Goal: Task Accomplishment & Management: Manage account settings

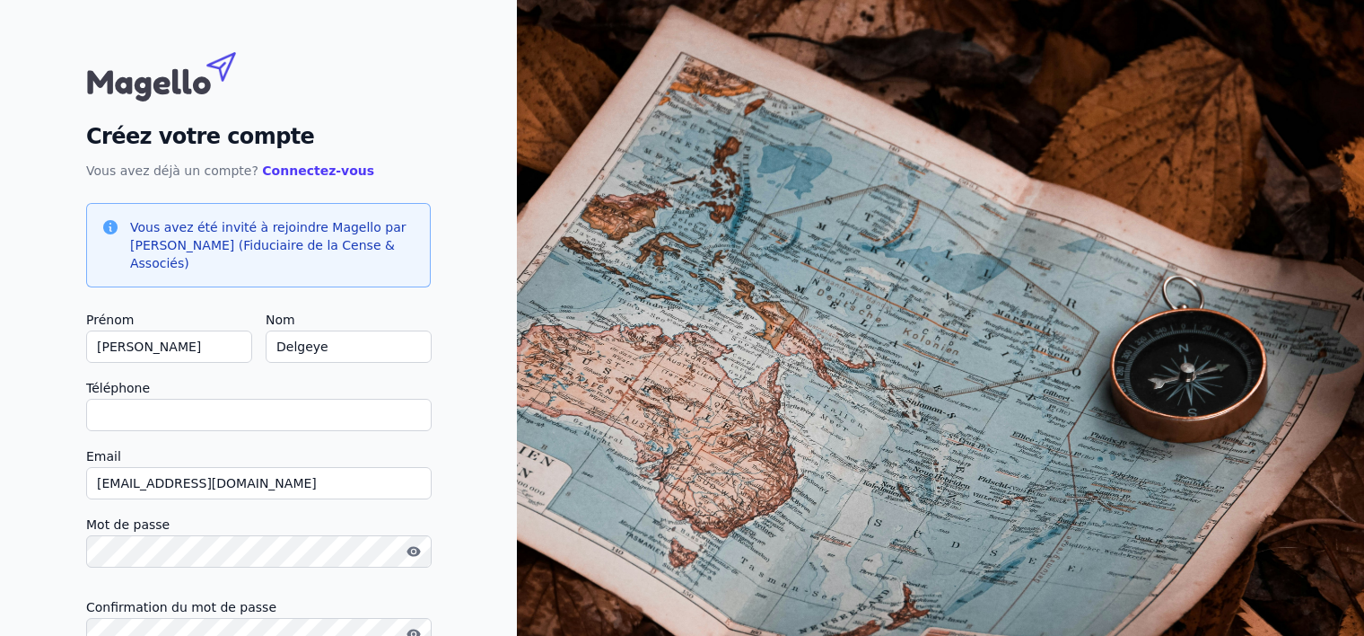
click at [163, 409] on input "Téléphone" at bounding box center [259, 415] width 346 height 32
type input "0"
checkbox input "false"
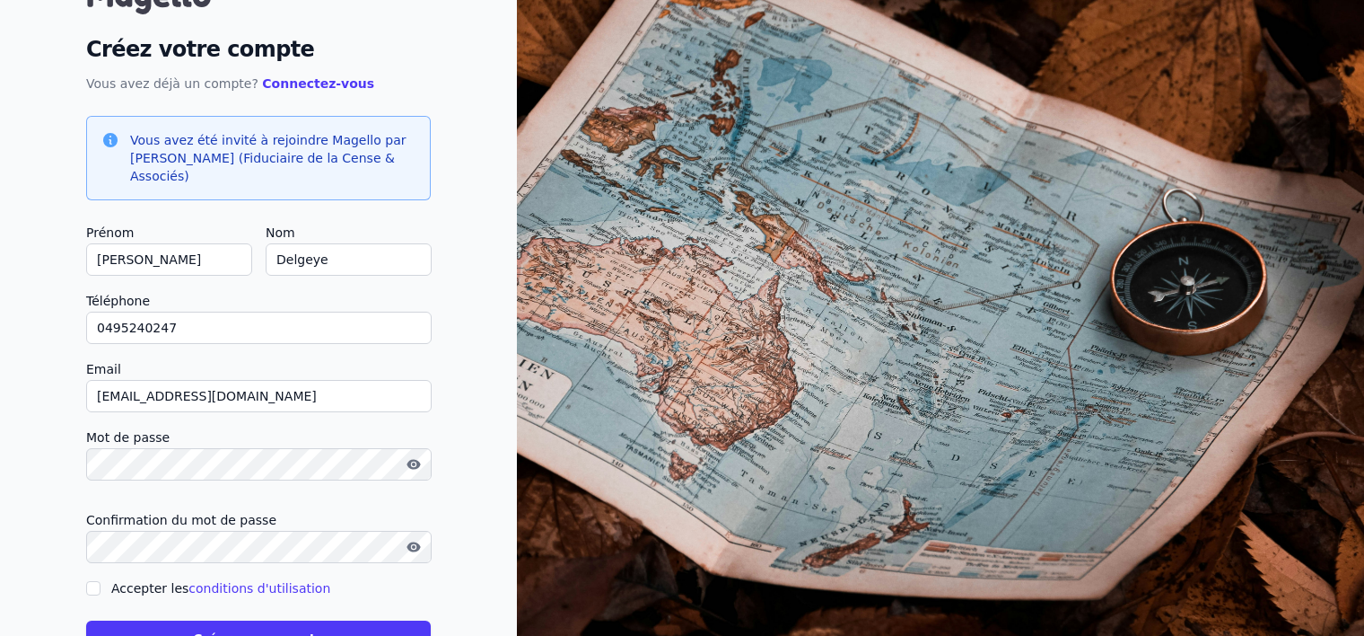
scroll to position [61, 0]
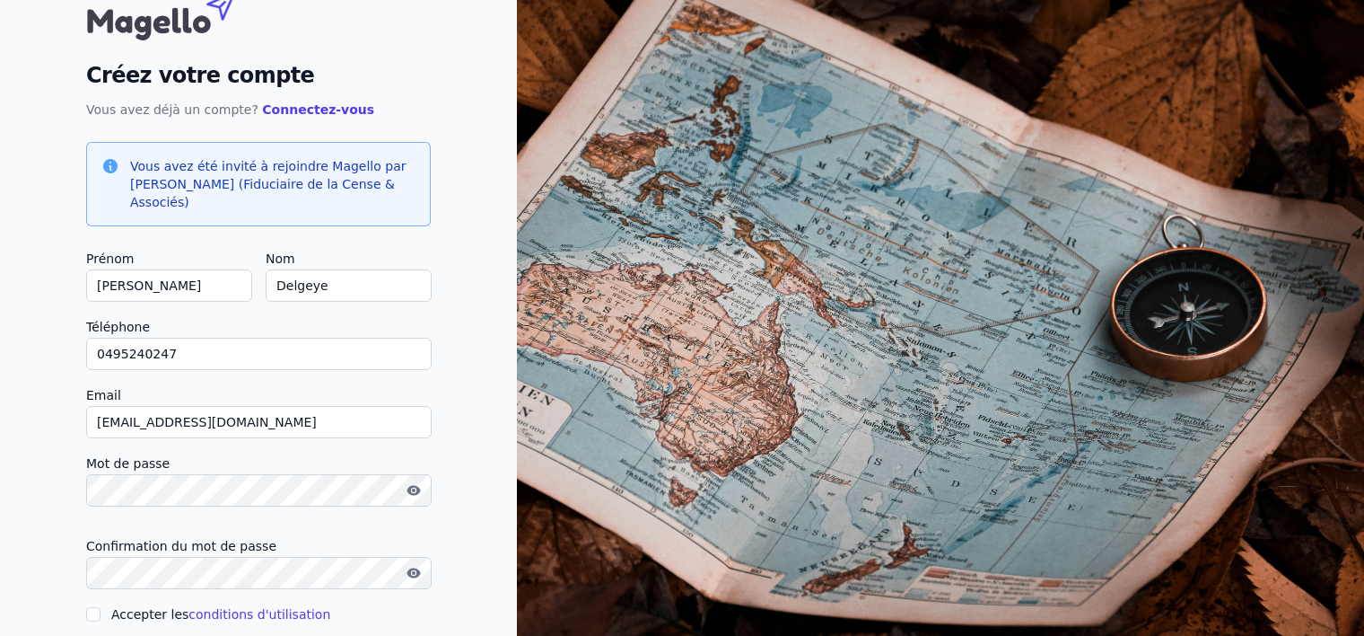
type input "0495240247"
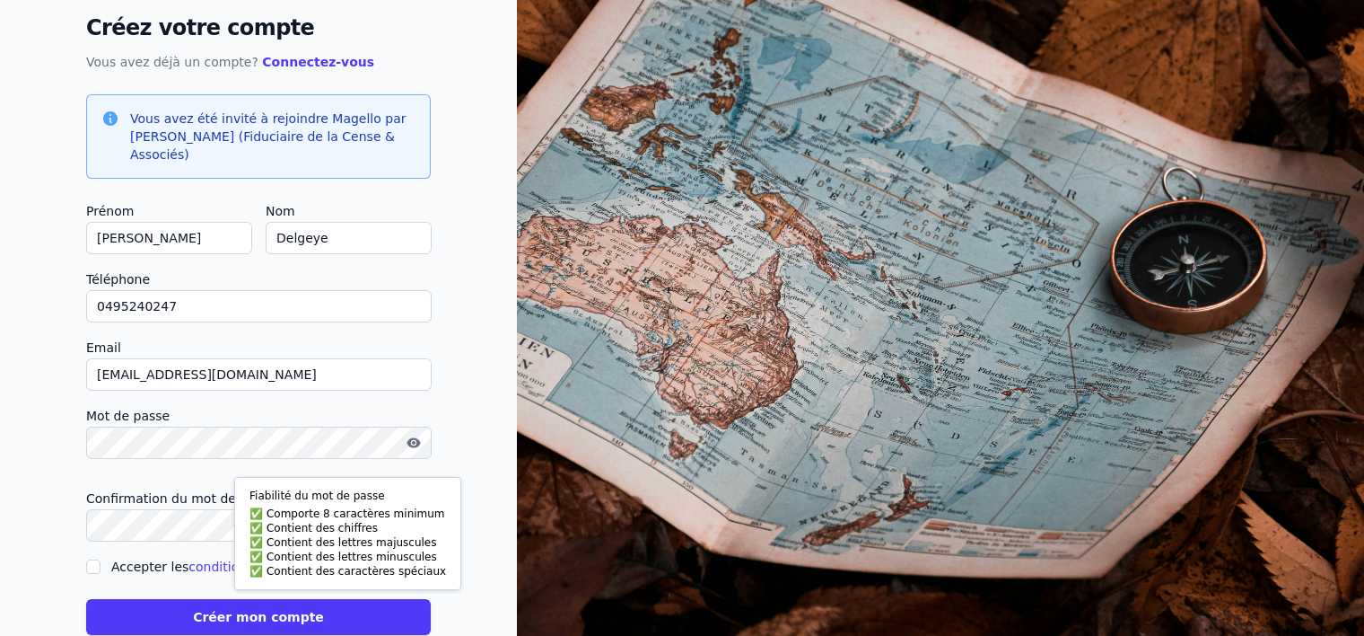
scroll to position [151, 0]
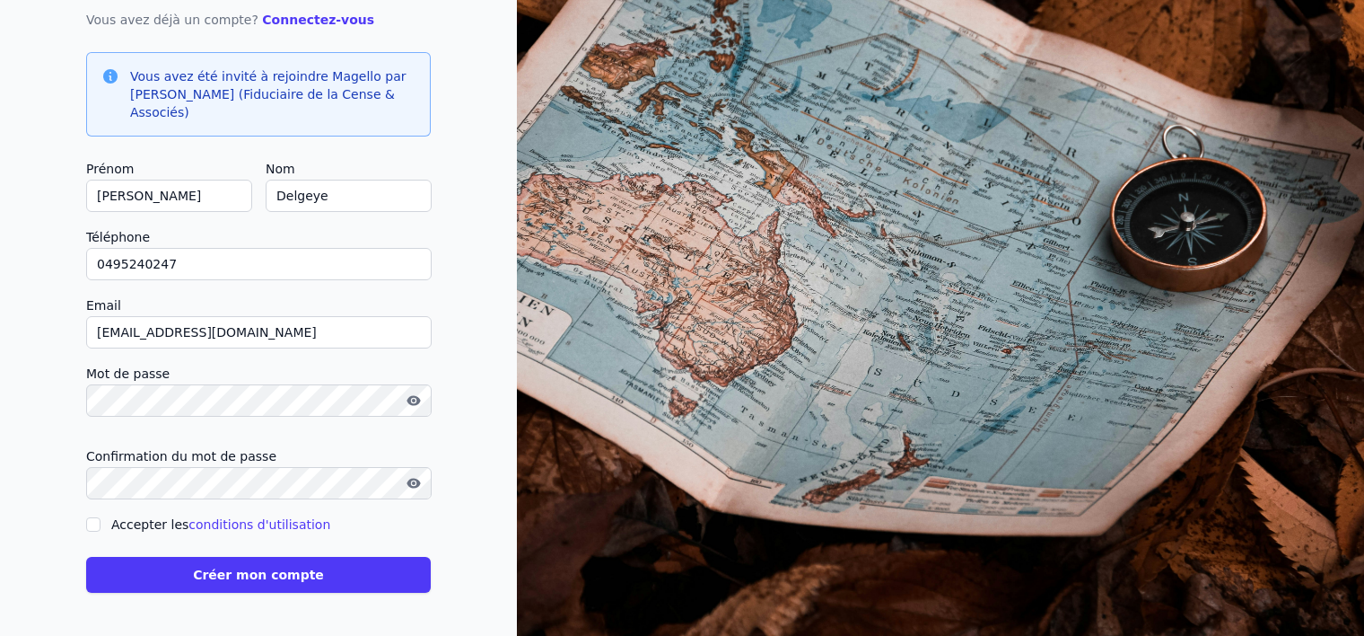
click at [89, 524] on input "Accepter les conditions d'utilisation" at bounding box center [93, 524] width 14 height 14
checkbox input "true"
click at [154, 568] on button "Créer mon compte" at bounding box center [258, 575] width 345 height 36
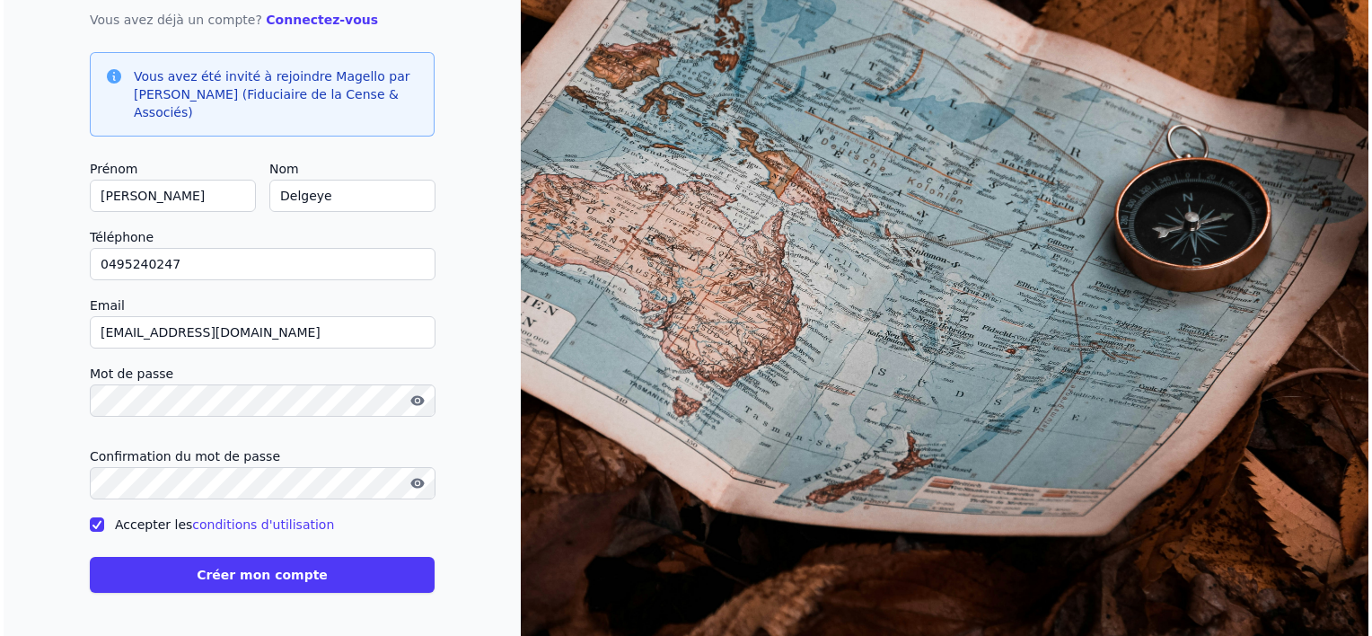
scroll to position [0, 0]
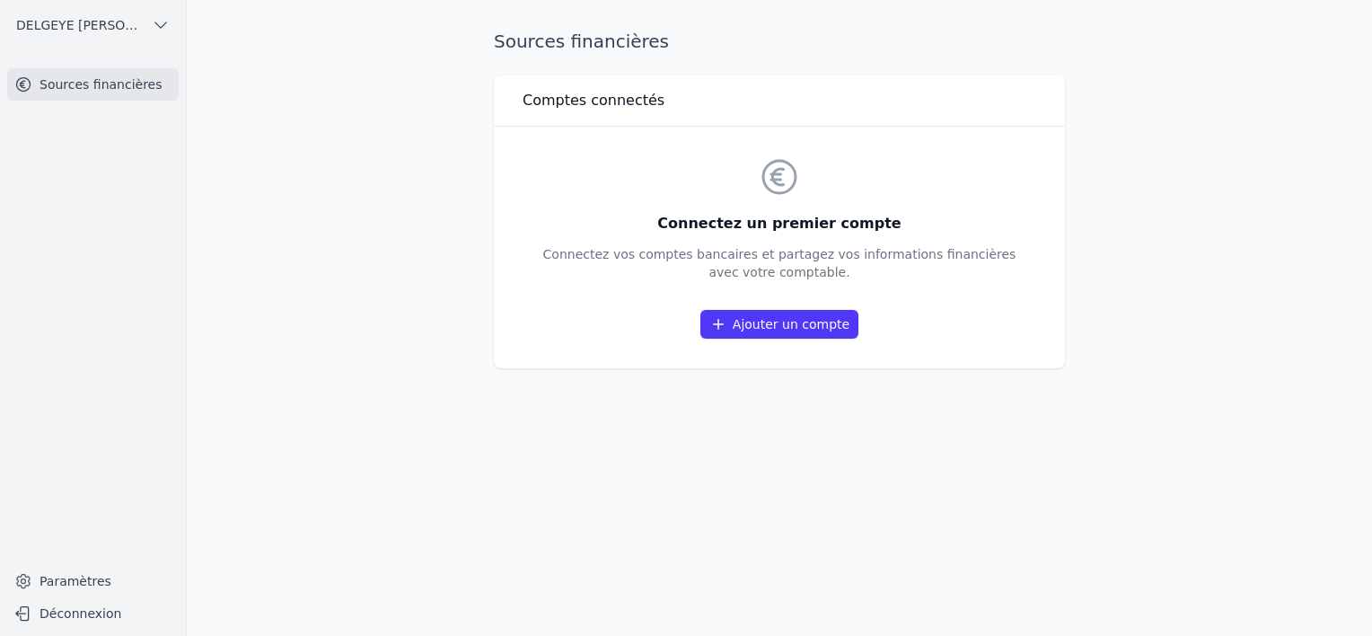
click at [754, 323] on link "Ajouter un compte" at bounding box center [779, 324] width 158 height 29
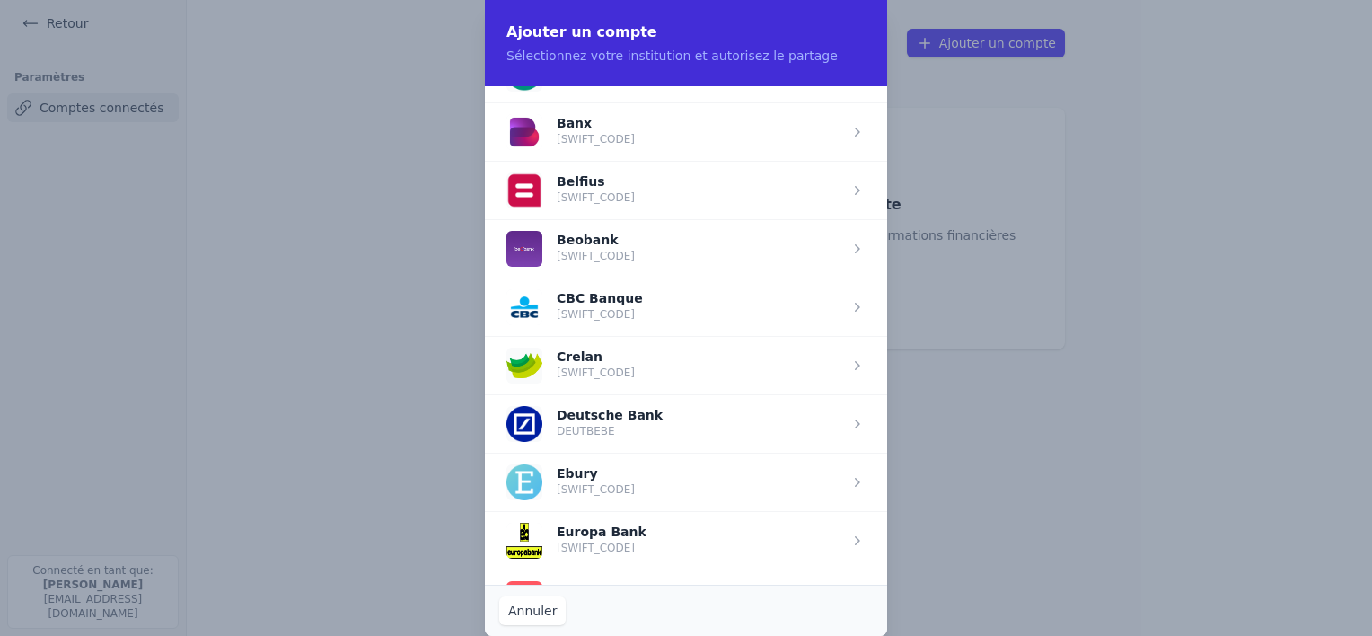
scroll to position [628, 0]
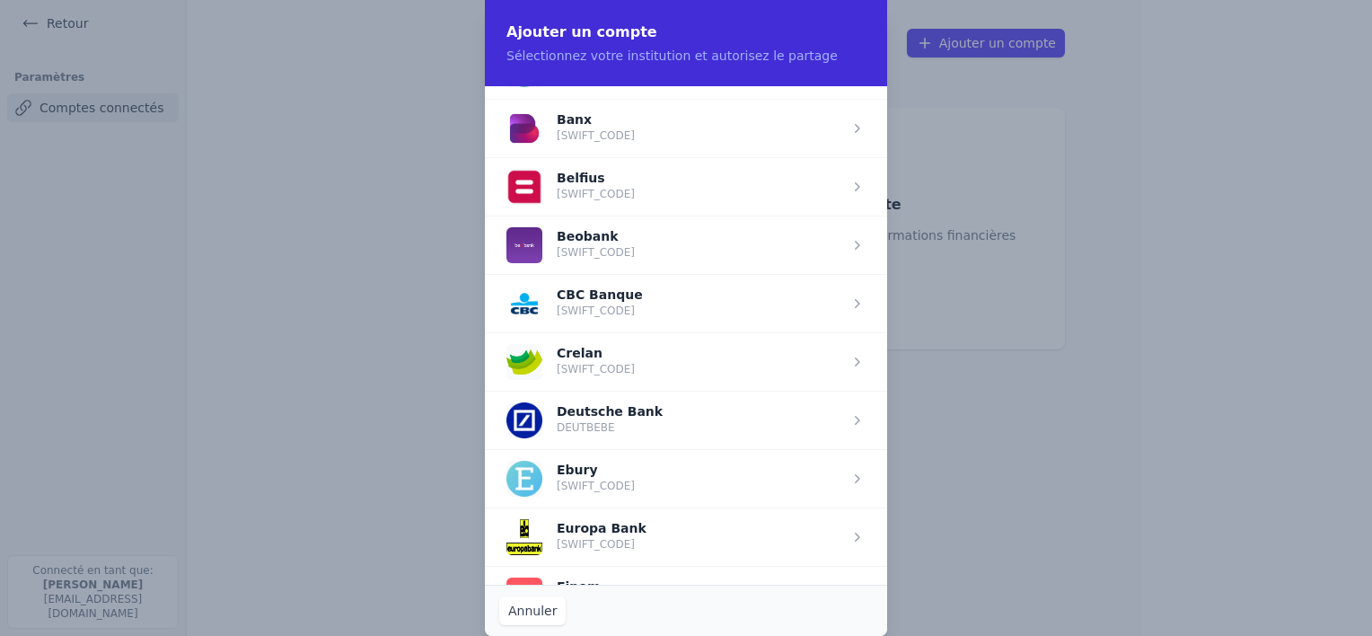
click at [592, 366] on span "button" at bounding box center [686, 361] width 402 height 58
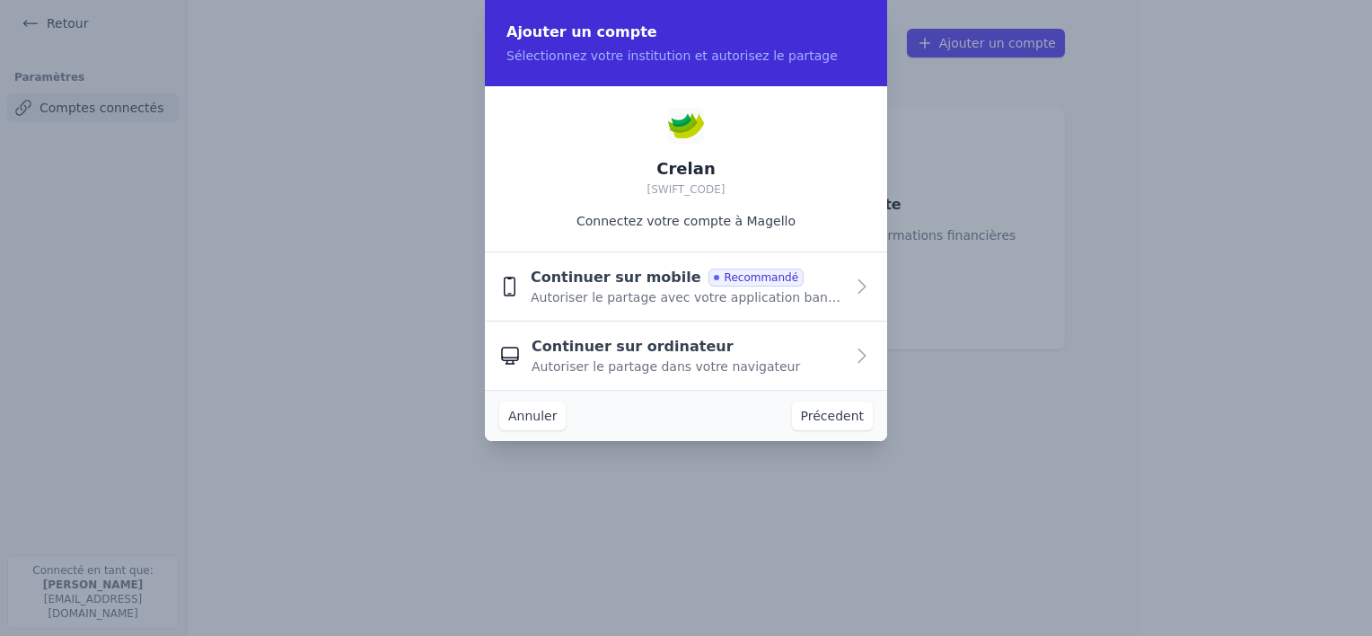
click at [861, 284] on icon "button" at bounding box center [862, 287] width 22 height 22
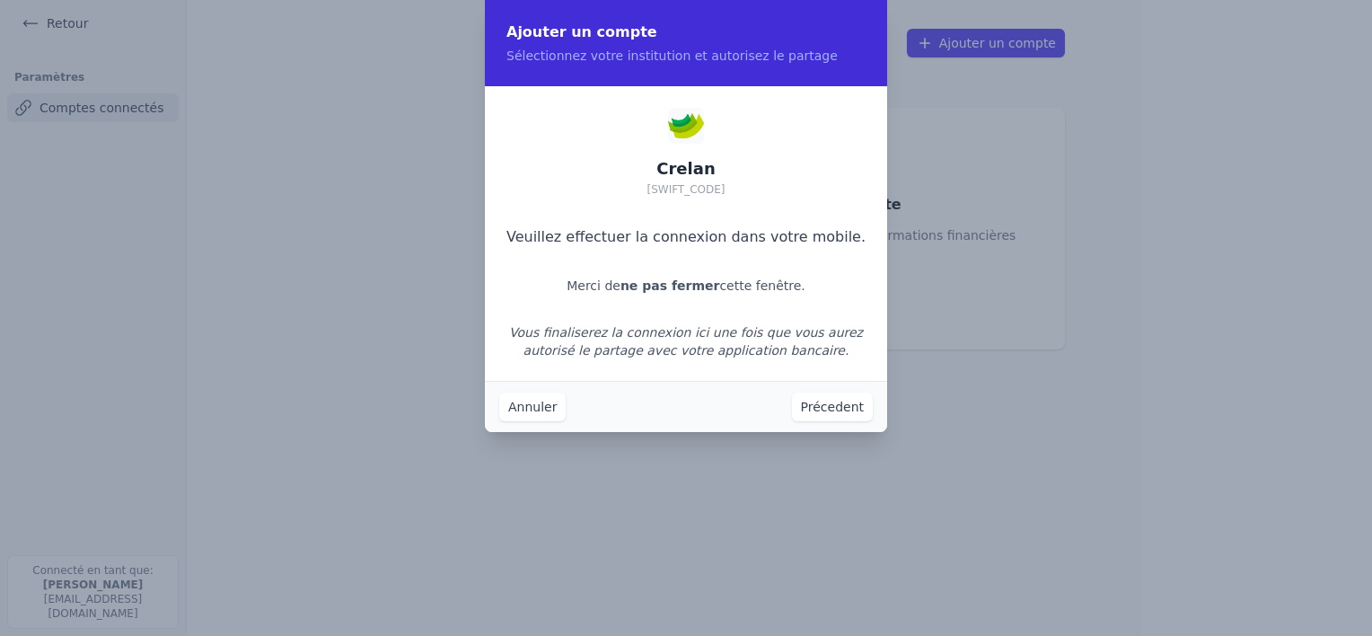
click at [536, 410] on button "Annuler" at bounding box center [532, 406] width 66 height 29
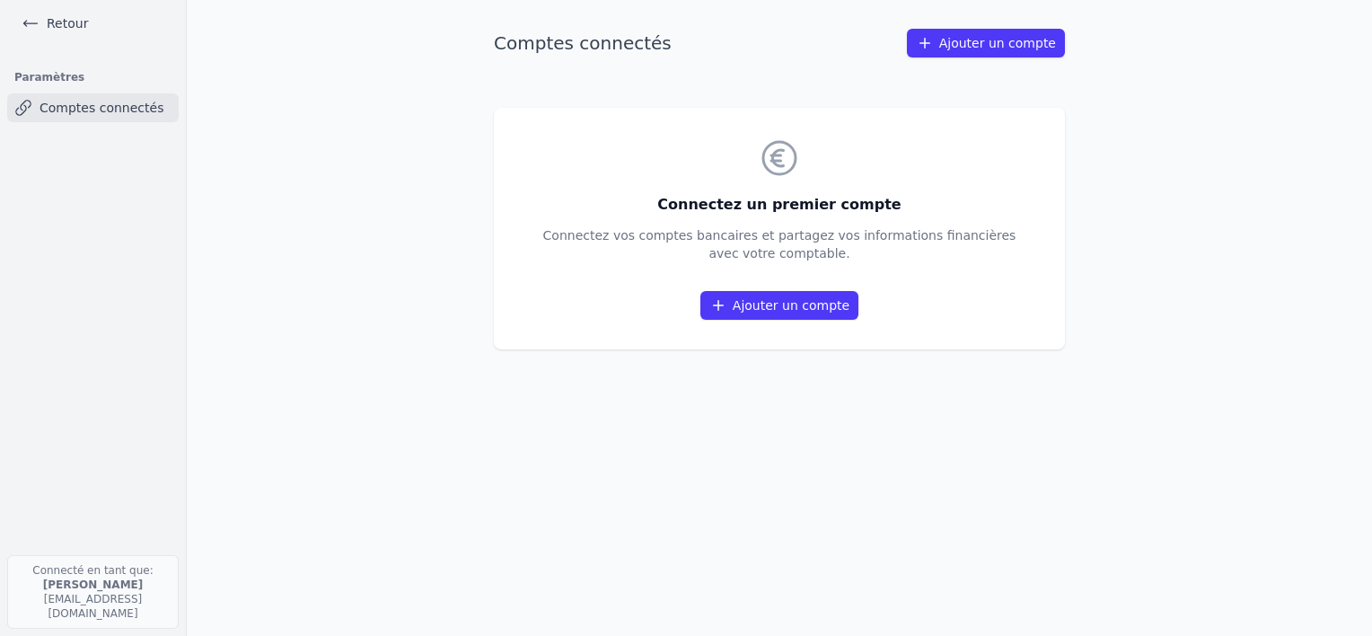
click at [808, 309] on link "Ajouter un compte" at bounding box center [779, 305] width 158 height 29
click at [766, 306] on link "Ajouter un compte" at bounding box center [779, 305] width 158 height 29
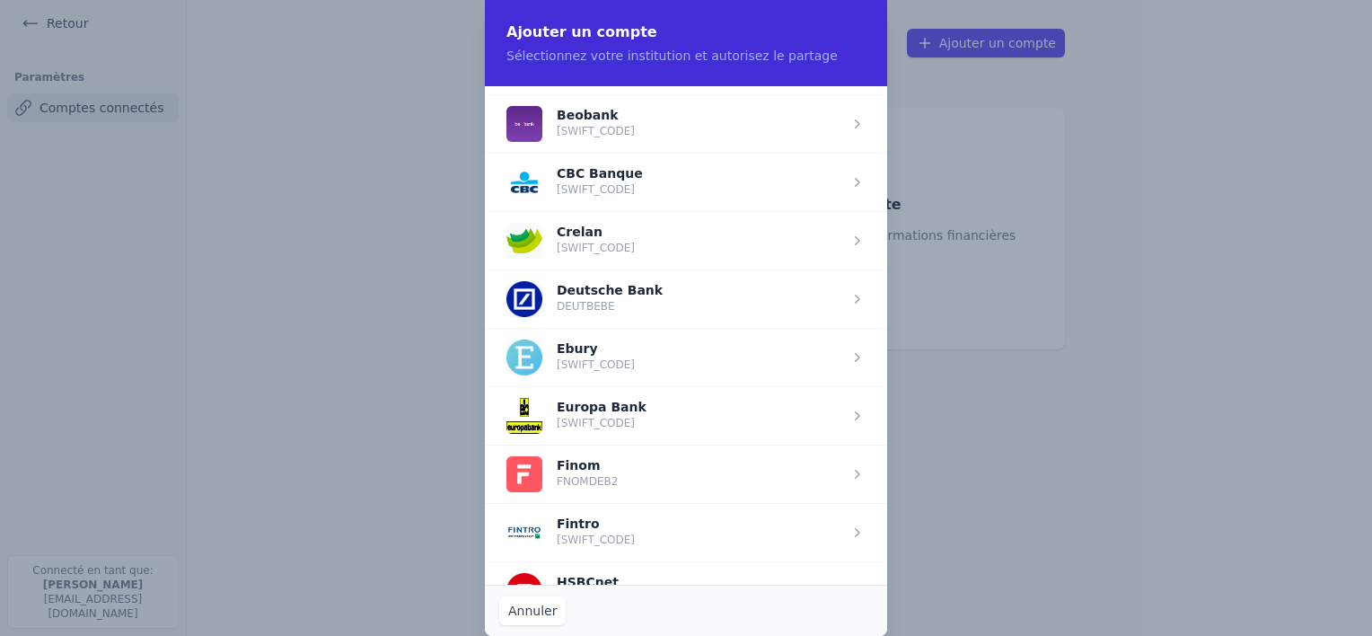
scroll to position [718, 0]
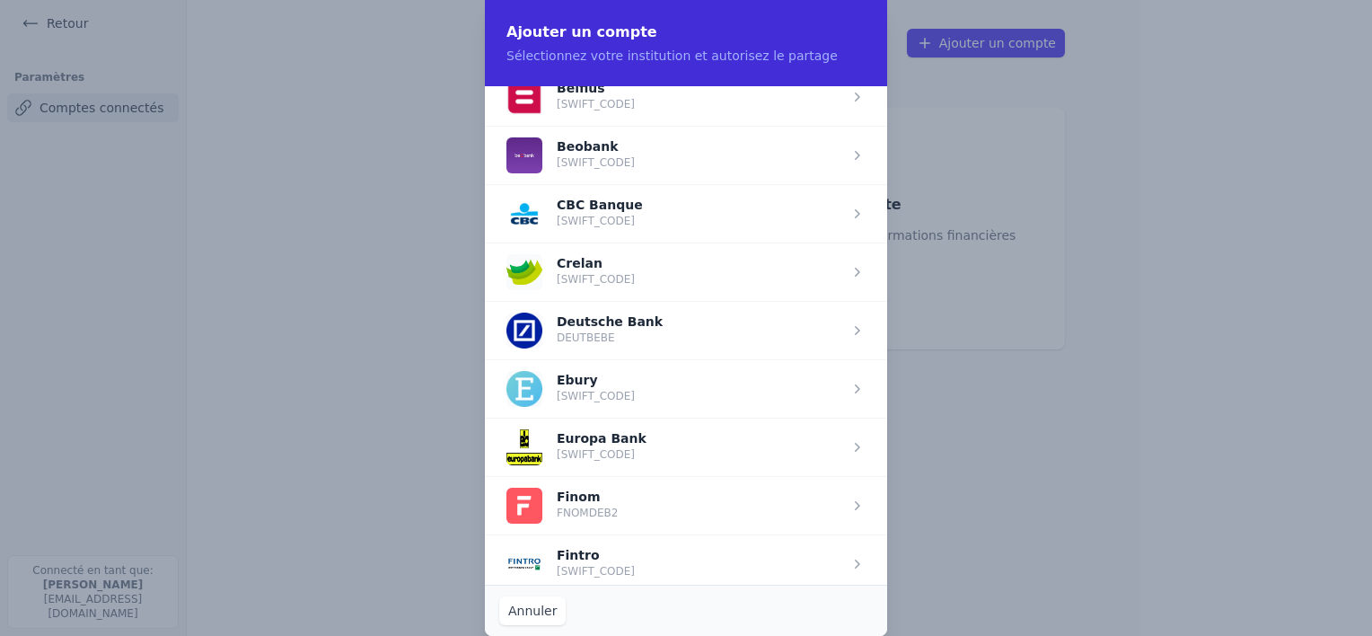
click at [519, 261] on span "button" at bounding box center [686, 271] width 402 height 58
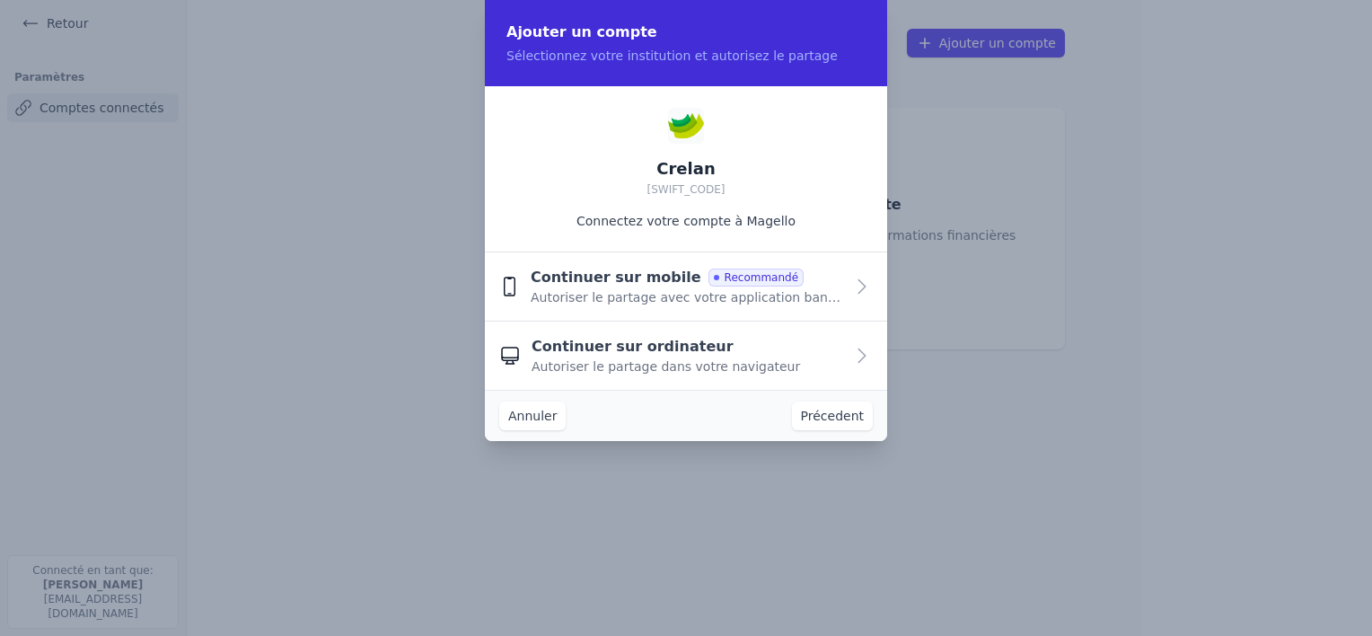
scroll to position [0, 0]
click at [598, 281] on span "Continuer sur mobile" at bounding box center [615, 278] width 171 height 22
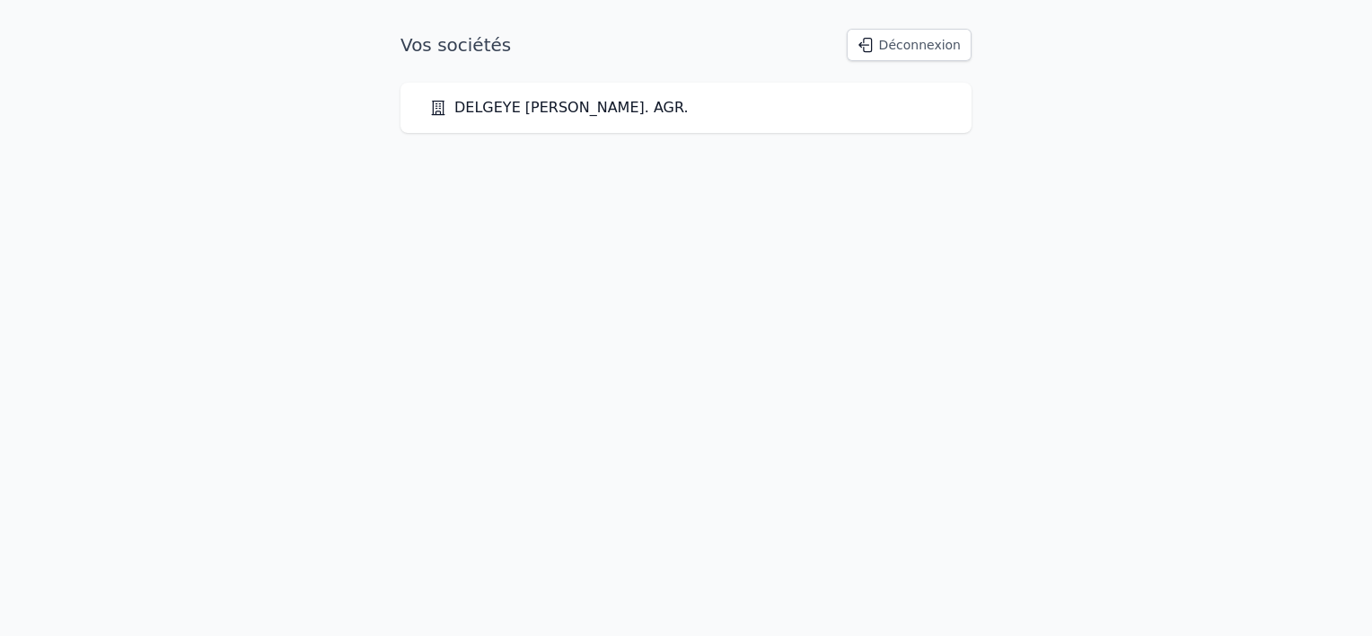
click at [907, 45] on button "Déconnexion" at bounding box center [908, 45] width 125 height 32
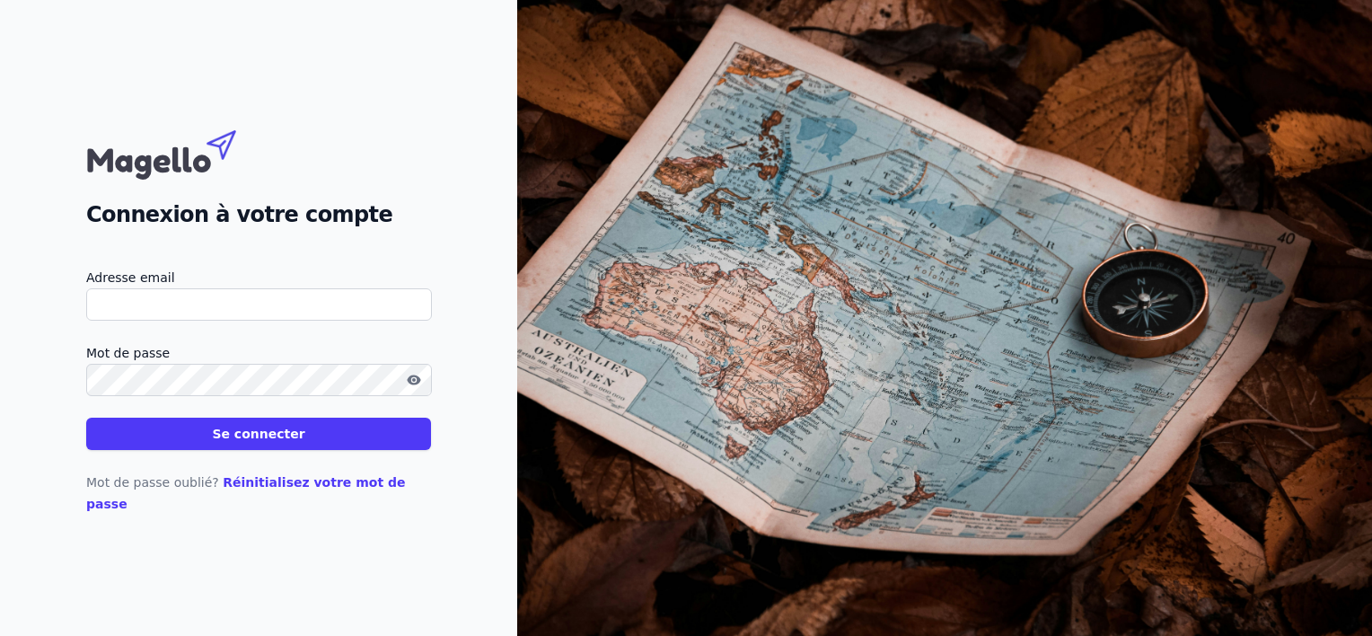
click at [311, 309] on input "Adresse email" at bounding box center [259, 304] width 346 height 32
type input "[EMAIL_ADDRESS][DOMAIN_NAME]"
click at [315, 450] on button "Se connecter" at bounding box center [258, 433] width 345 height 32
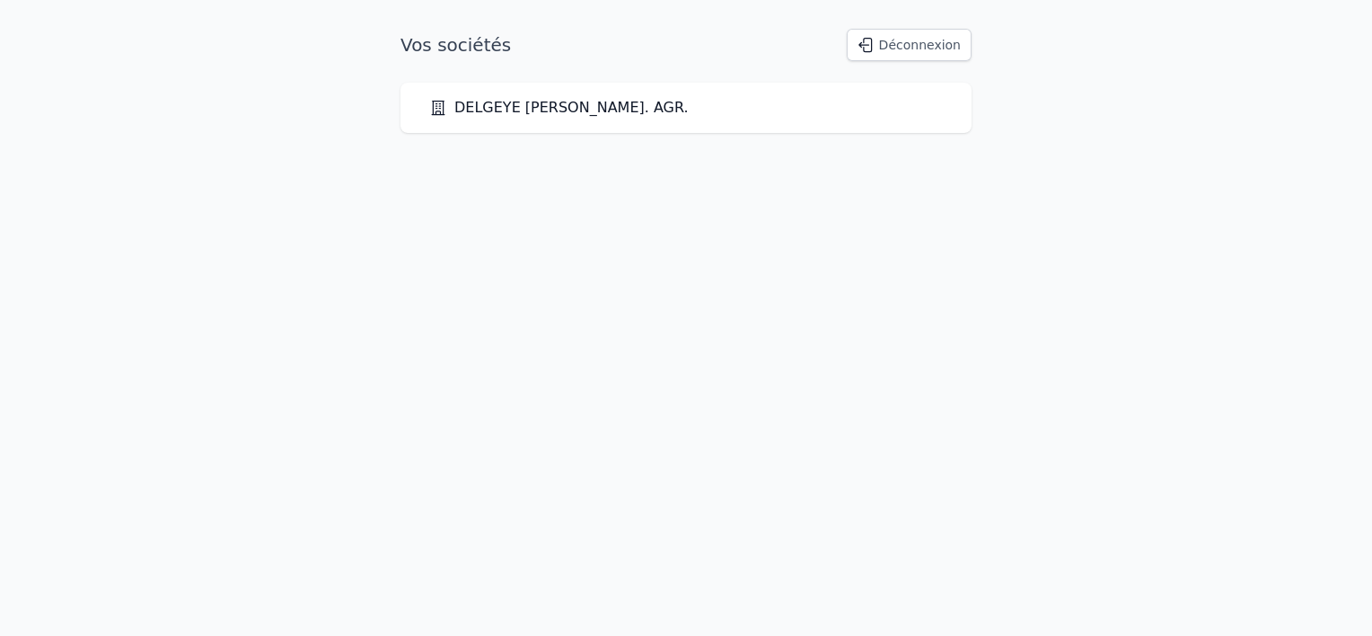
click at [504, 106] on link "DELGEYE [PERSON_NAME]. AGR." at bounding box center [558, 108] width 259 height 22
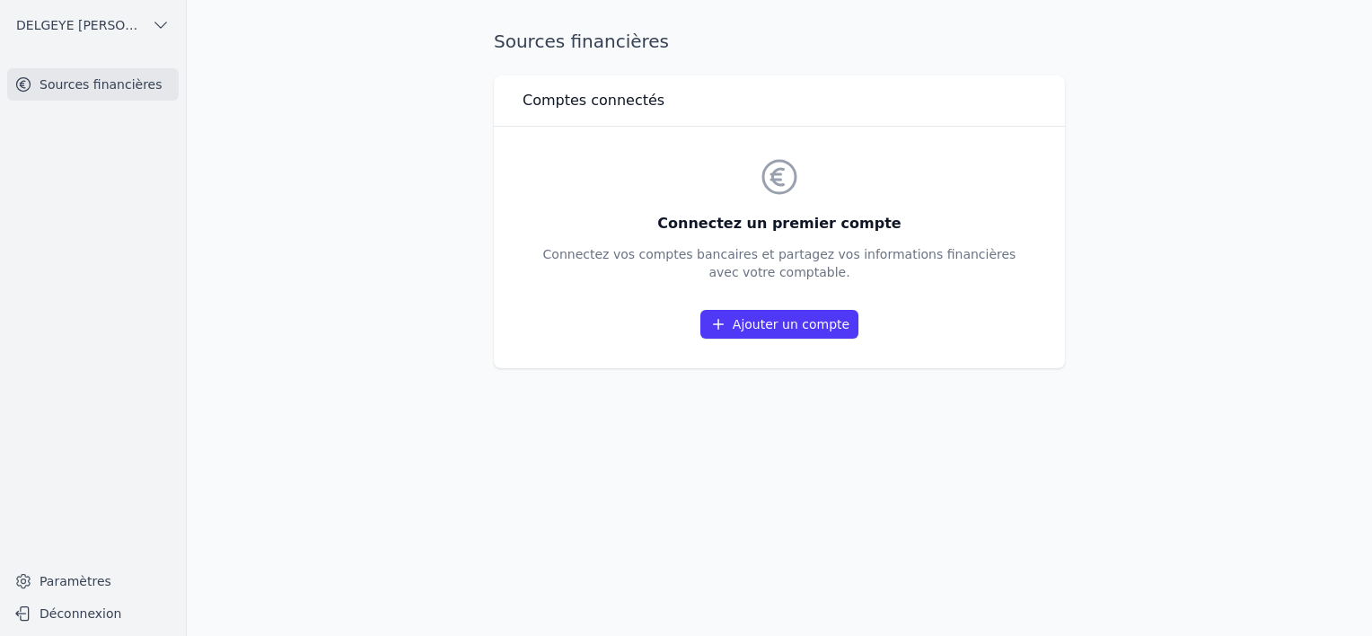
click at [830, 324] on link "Ajouter un compte" at bounding box center [779, 324] width 158 height 29
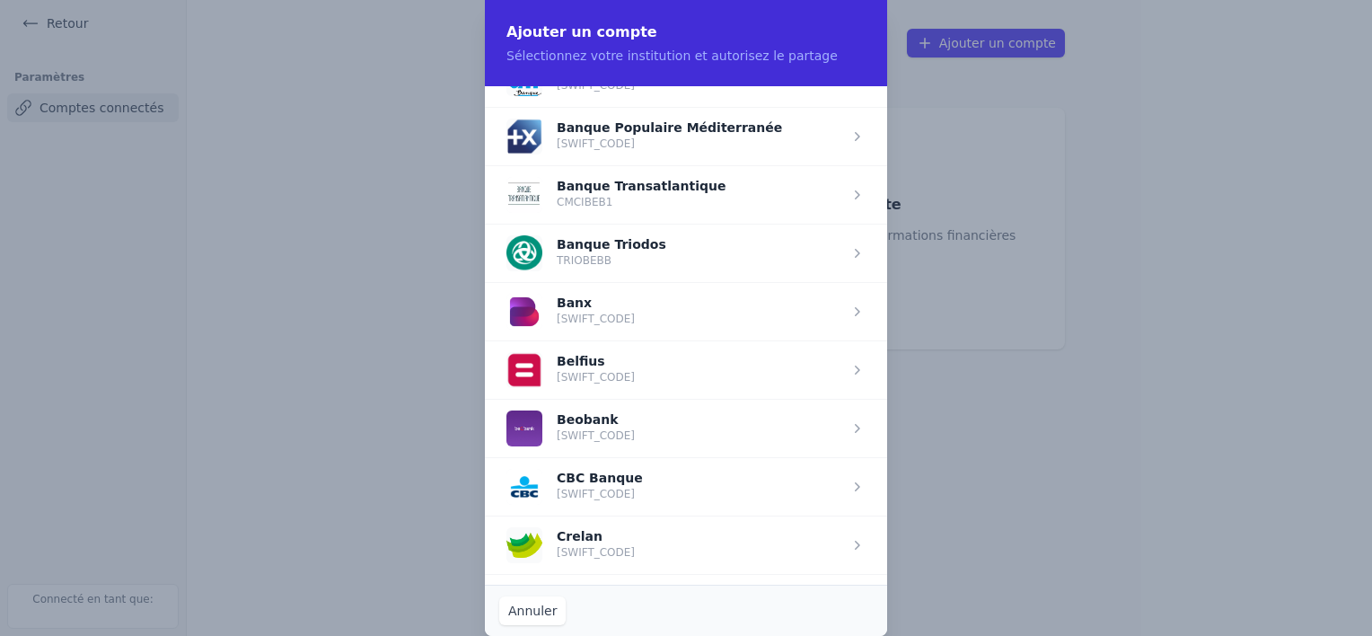
scroll to position [628, 0]
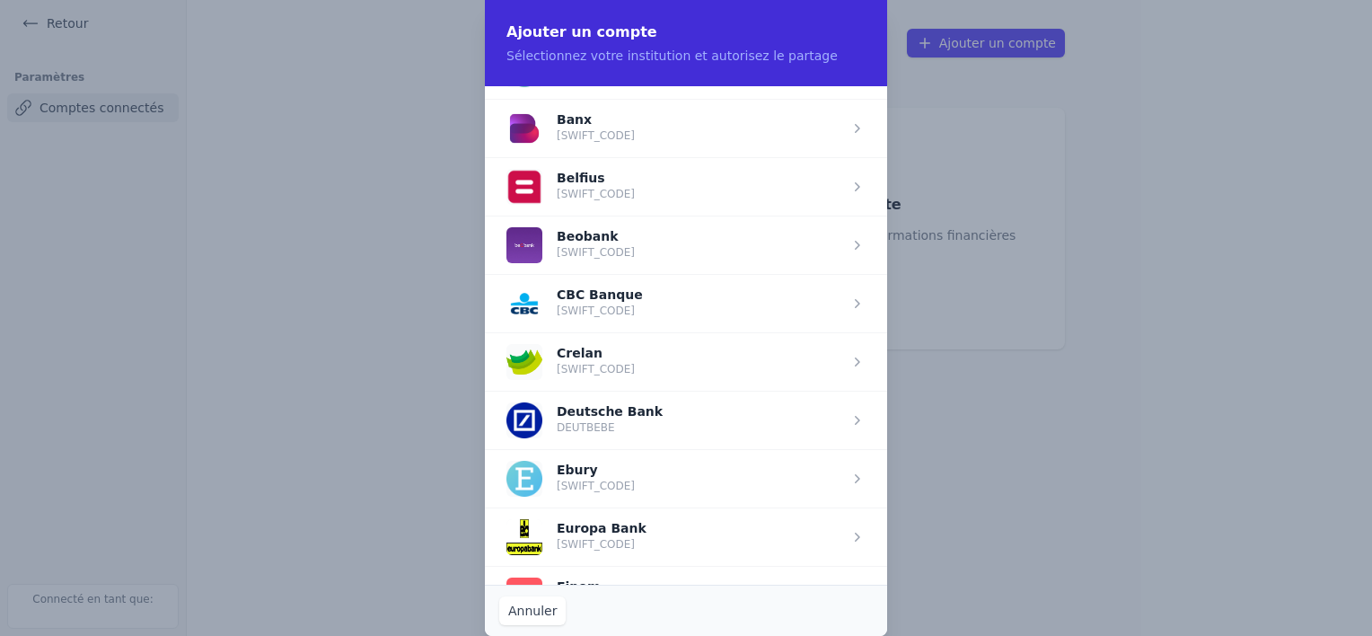
click at [625, 354] on span "button" at bounding box center [686, 361] width 402 height 58
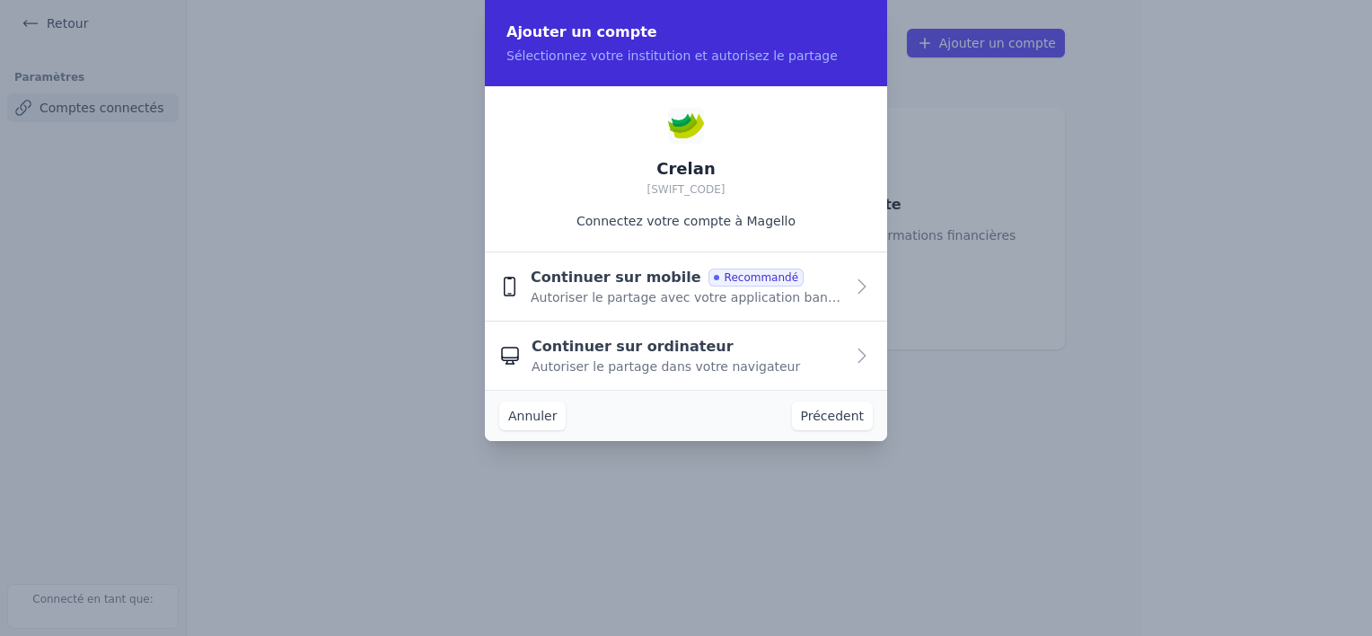
click at [859, 280] on icon "button" at bounding box center [861, 286] width 7 height 13
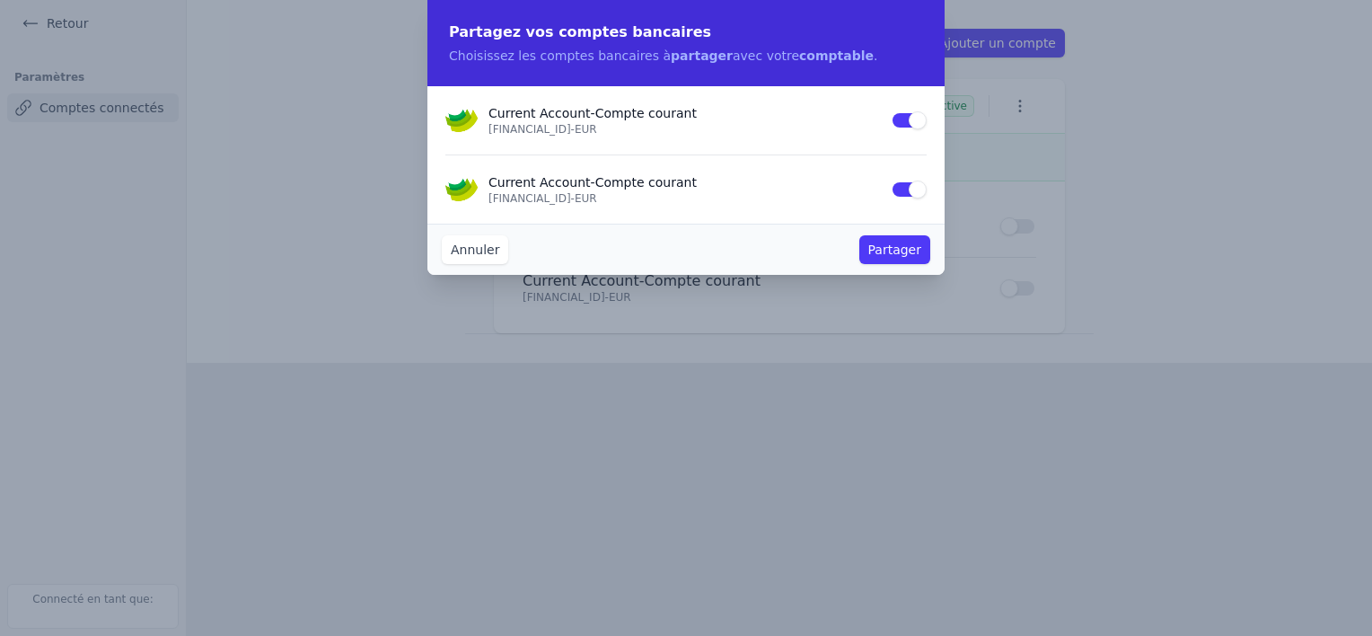
drag, startPoint x: 917, startPoint y: 187, endPoint x: 843, endPoint y: 182, distance: 74.6
click at [843, 182] on div "Current Account - Compte courant BE50 1031 1582 2718 - EUR Use setting" at bounding box center [685, 189] width 481 height 68
drag, startPoint x: 915, startPoint y: 183, endPoint x: 856, endPoint y: 183, distance: 58.3
click at [856, 183] on div "Current Account - Compte courant BE50 1031 1582 2718 - EUR Use setting" at bounding box center [685, 189] width 481 height 68
drag, startPoint x: 912, startPoint y: 187, endPoint x: 876, endPoint y: 191, distance: 36.2
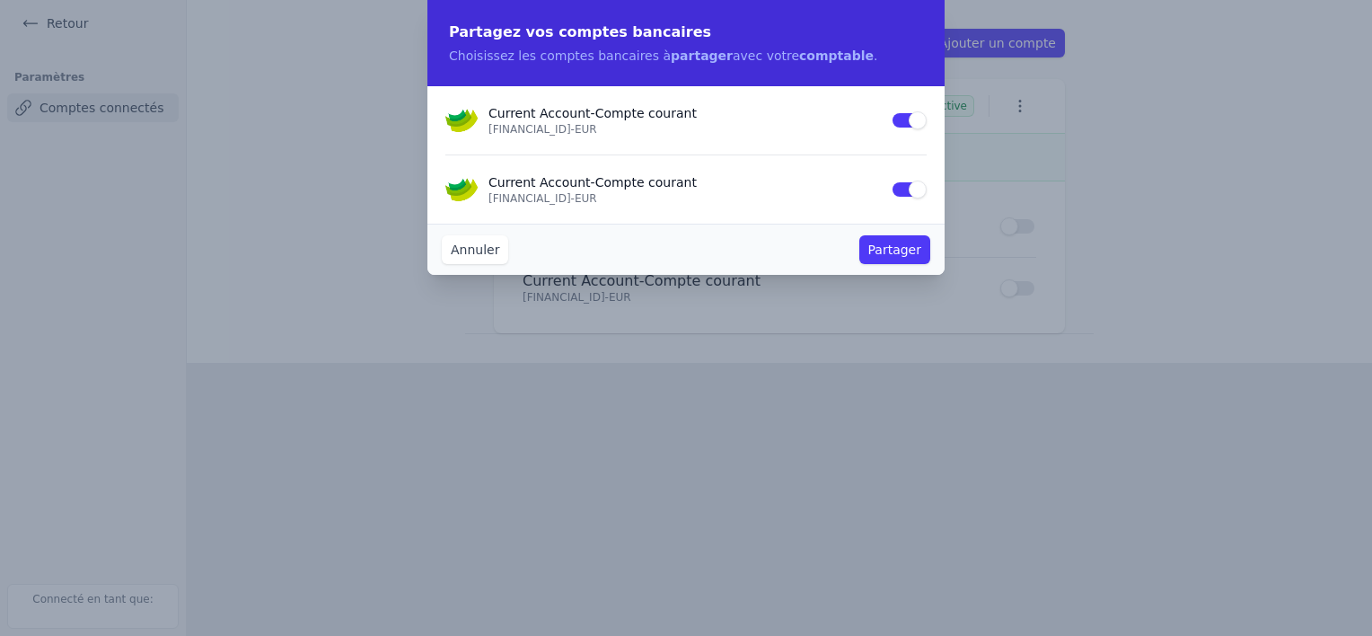
click at [876, 191] on div "Current Account - Compte courant BE50 1031 1582 2718 - EUR Use setting" at bounding box center [685, 189] width 481 height 68
click at [915, 187] on button "Use setting" at bounding box center [908, 189] width 36 height 18
click at [888, 245] on button "Partager" at bounding box center [894, 249] width 71 height 29
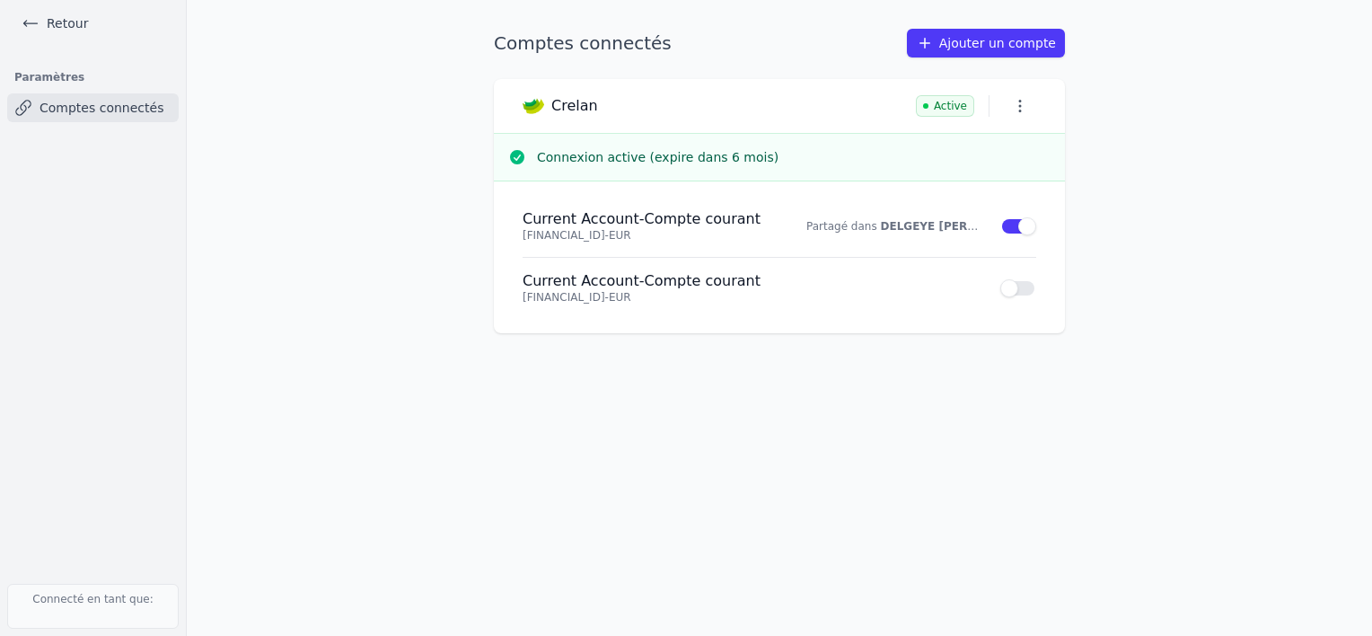
click at [79, 19] on link "Retour" at bounding box center [54, 23] width 81 height 25
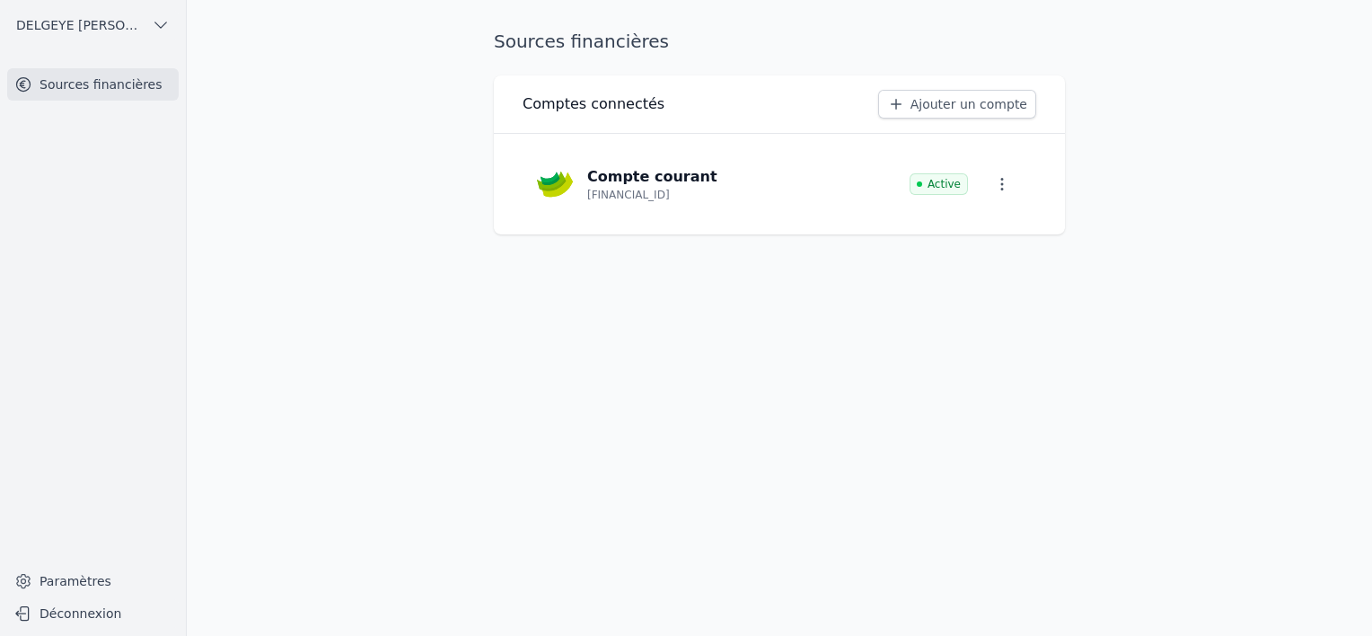
click at [164, 22] on icon "button" at bounding box center [161, 25] width 18 height 18
click at [127, 65] on span "DELGEYE [PERSON_NAME]. AGR." at bounding box center [101, 65] width 125 height 18
click at [1178, 249] on main "Sources financières Comptes connectés Ajouter un compte Compte courant BE64 103…" at bounding box center [686, 318] width 1372 height 636
click at [83, 609] on button "Déconnexion" at bounding box center [92, 613] width 171 height 29
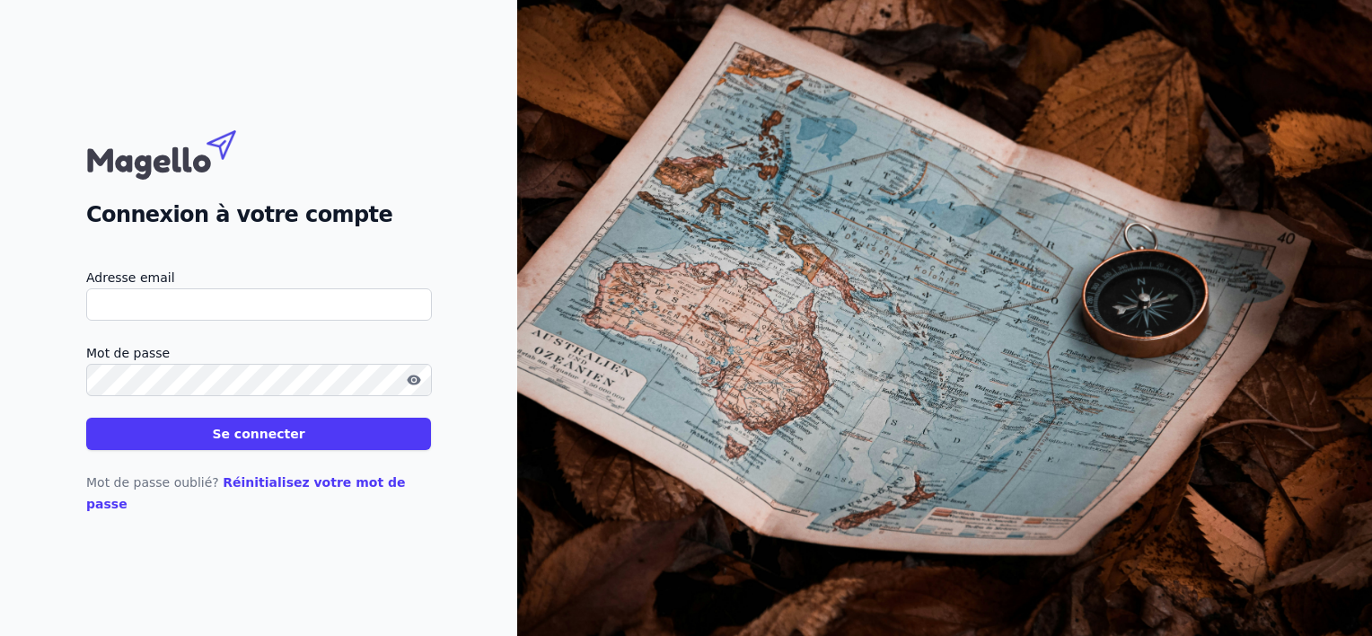
click at [252, 305] on input "Adresse email" at bounding box center [259, 304] width 346 height 32
type input "[EMAIL_ADDRESS][DOMAIN_NAME]"
click at [275, 444] on button "Se connecter" at bounding box center [258, 433] width 345 height 32
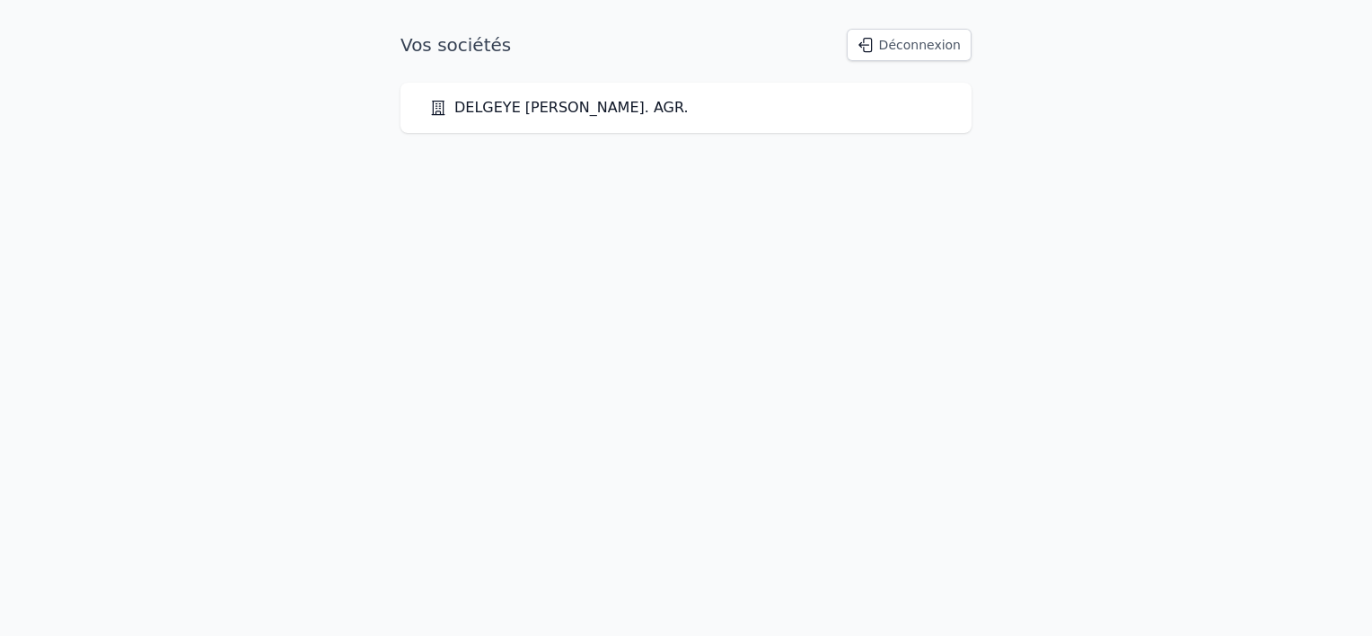
click at [477, 109] on link "DELGEYE [PERSON_NAME]. AGR." at bounding box center [558, 108] width 259 height 22
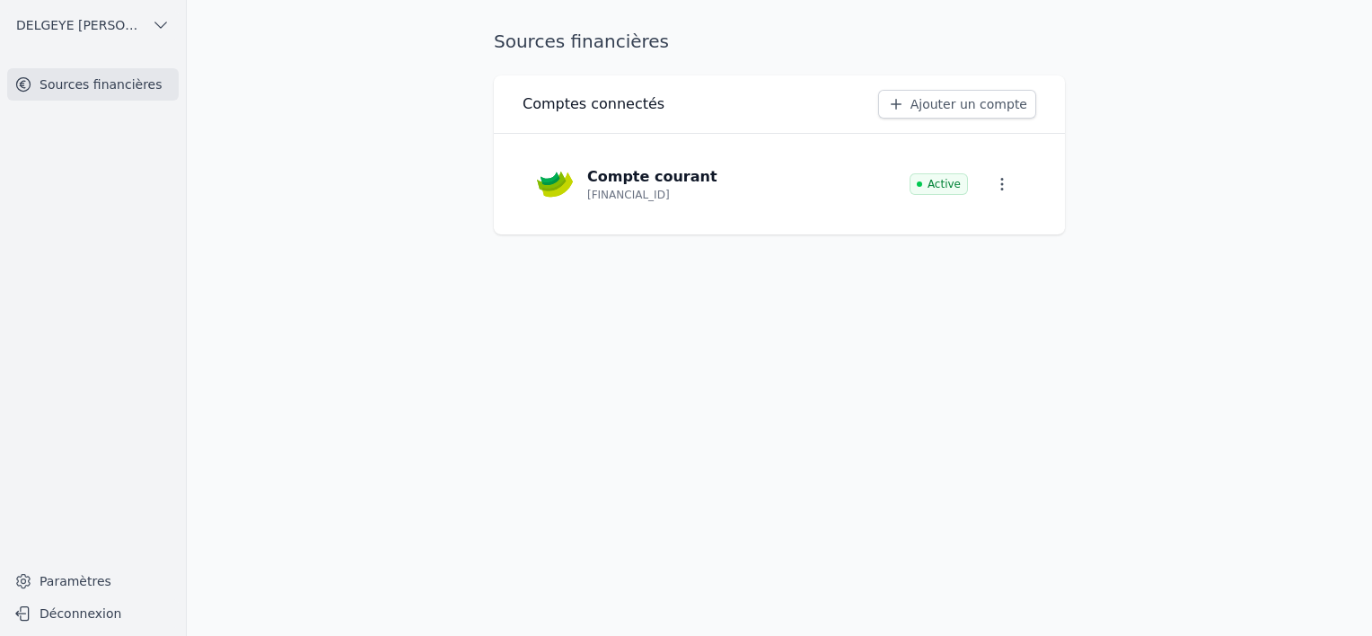
click at [79, 614] on button "Déconnexion" at bounding box center [92, 613] width 171 height 29
